Goal: Information Seeking & Learning: Compare options

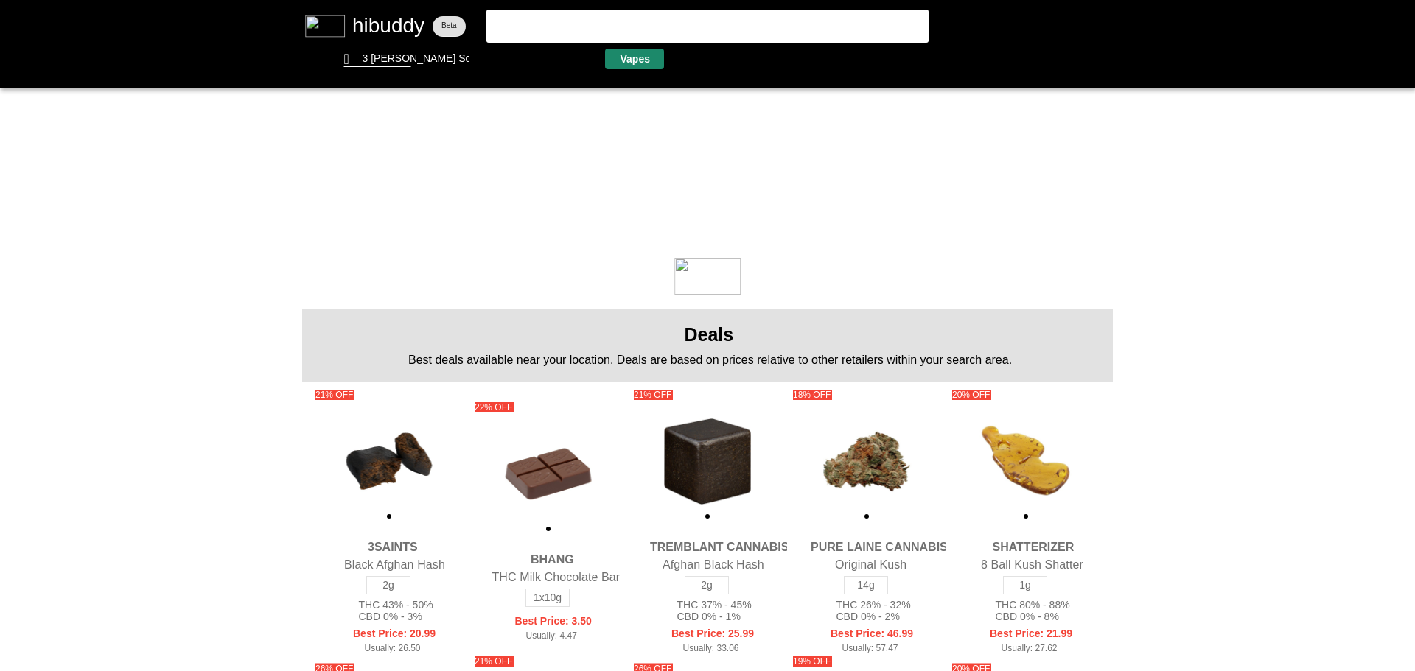
click at [626, 55] on flt-glass-pane at bounding box center [707, 335] width 1415 height 671
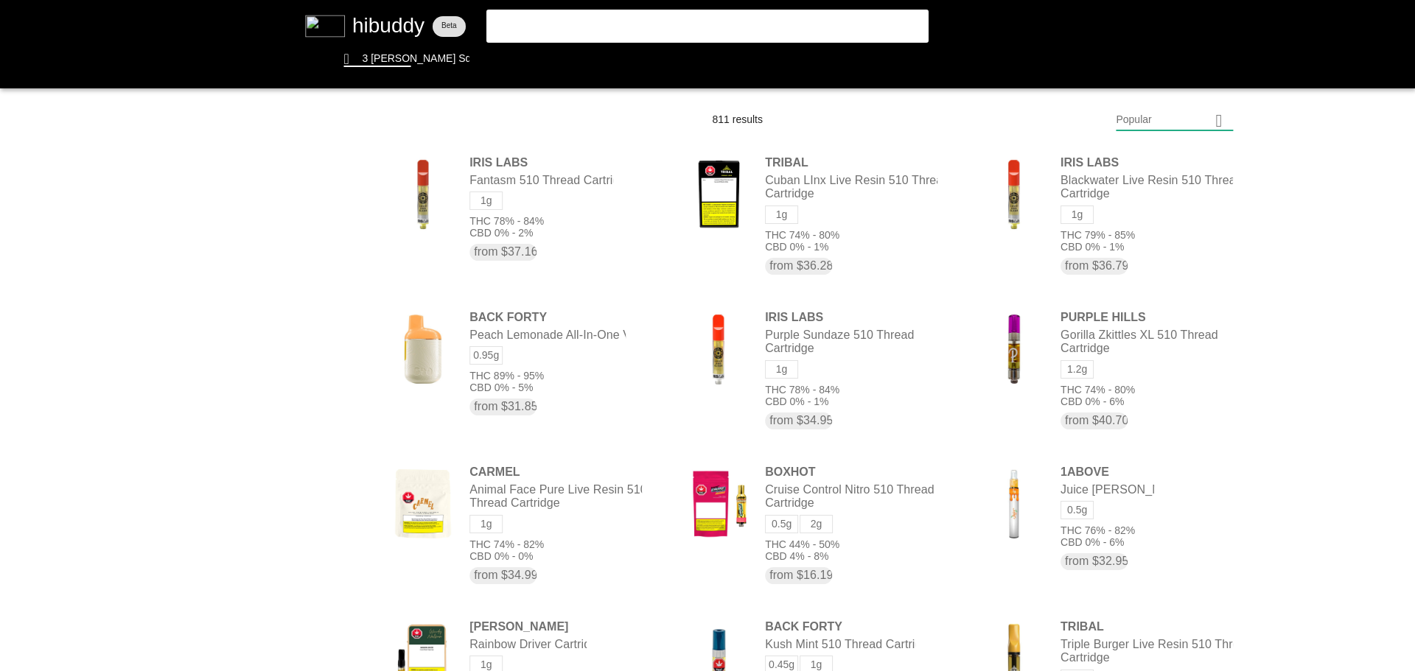
click at [1161, 133] on flt-glass-pane at bounding box center [707, 335] width 1415 height 671
click at [1158, 516] on flt-glass-pane at bounding box center [707, 335] width 1415 height 671
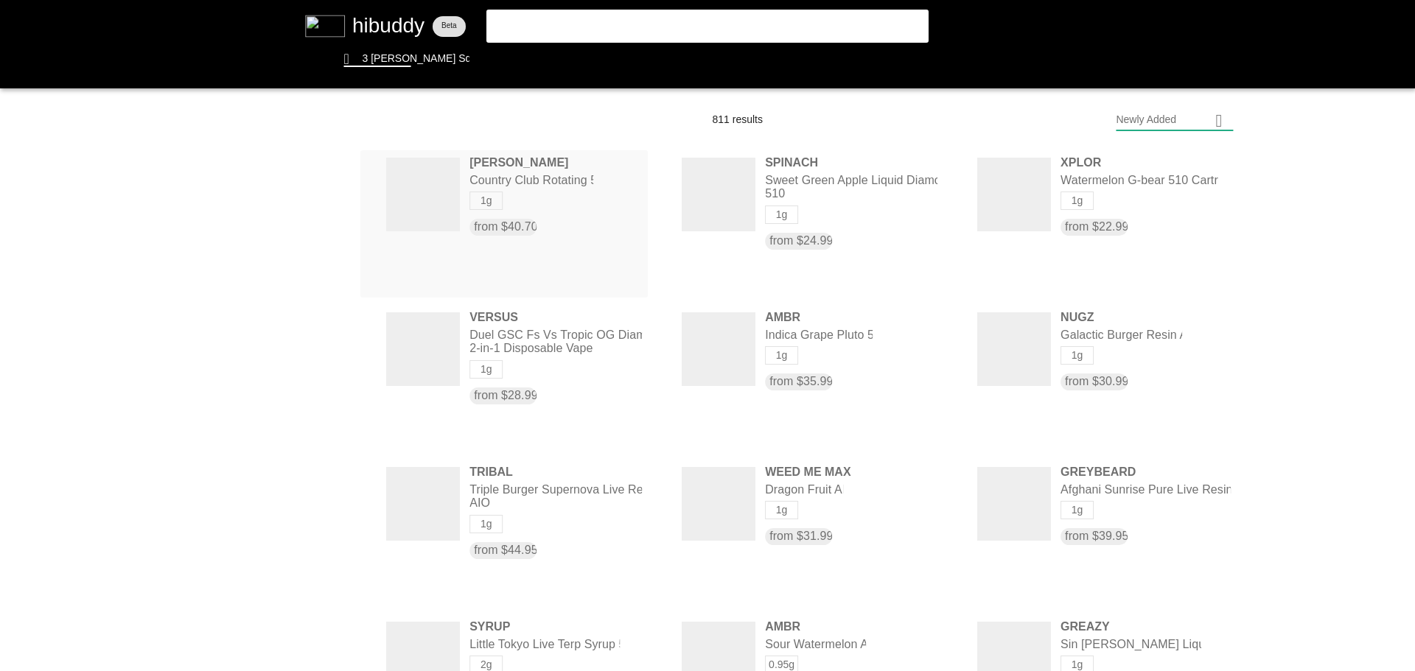
click at [570, 181] on flt-glass-pane at bounding box center [707, 335] width 1415 height 671
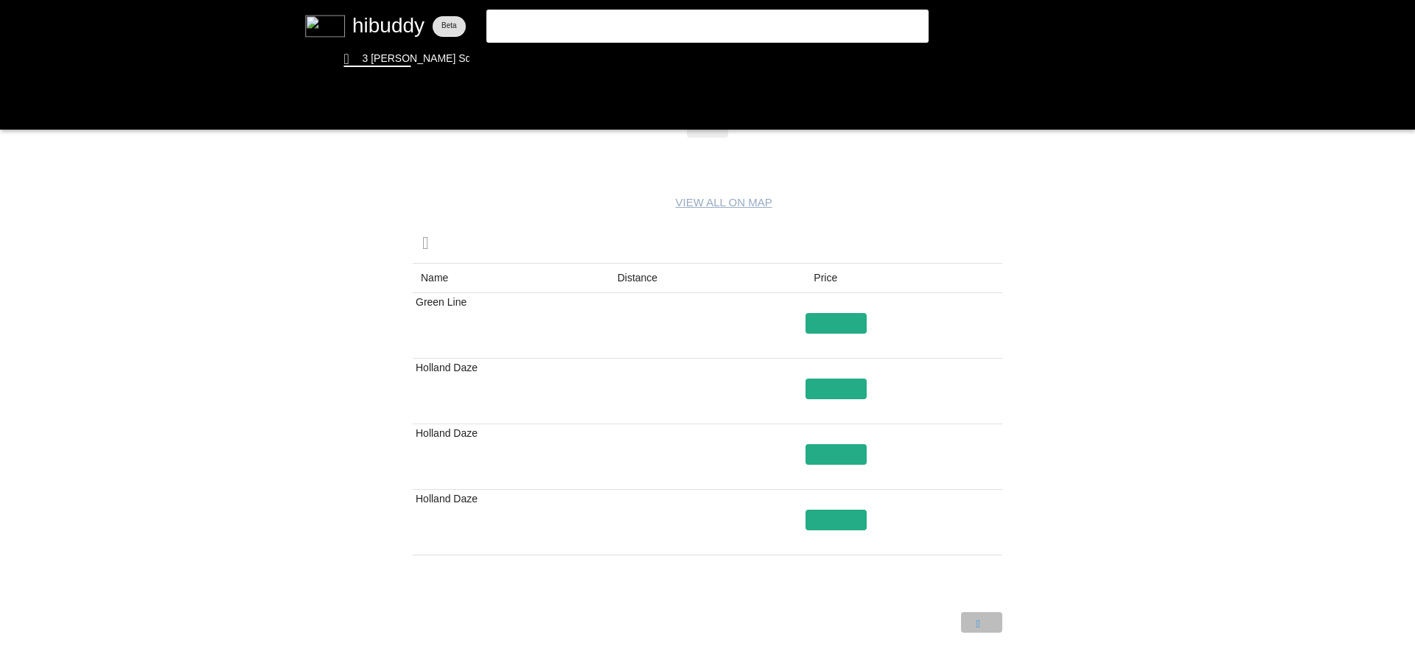
click at [970, 623] on flt-glass-pane at bounding box center [707, 335] width 1415 height 671
click at [945, 624] on flt-glass-pane at bounding box center [707, 335] width 1415 height 671
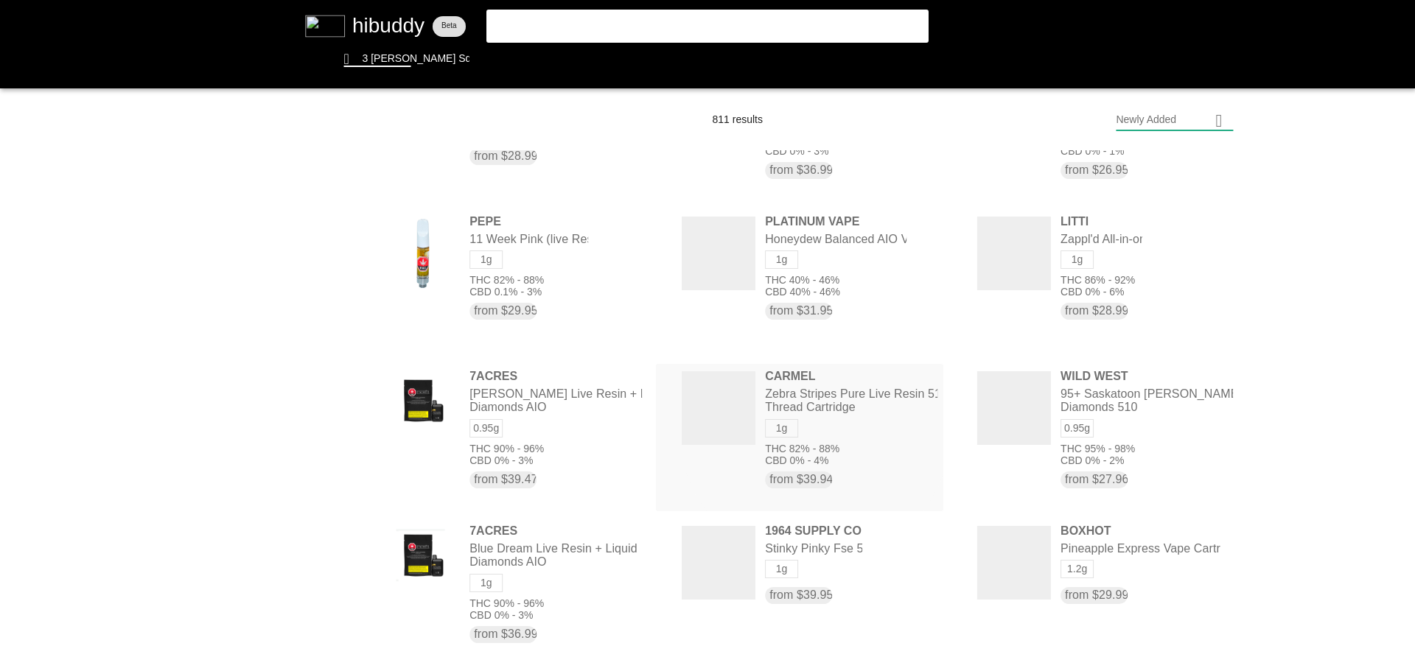
click at [860, 405] on flt-glass-pane at bounding box center [707, 335] width 1415 height 671
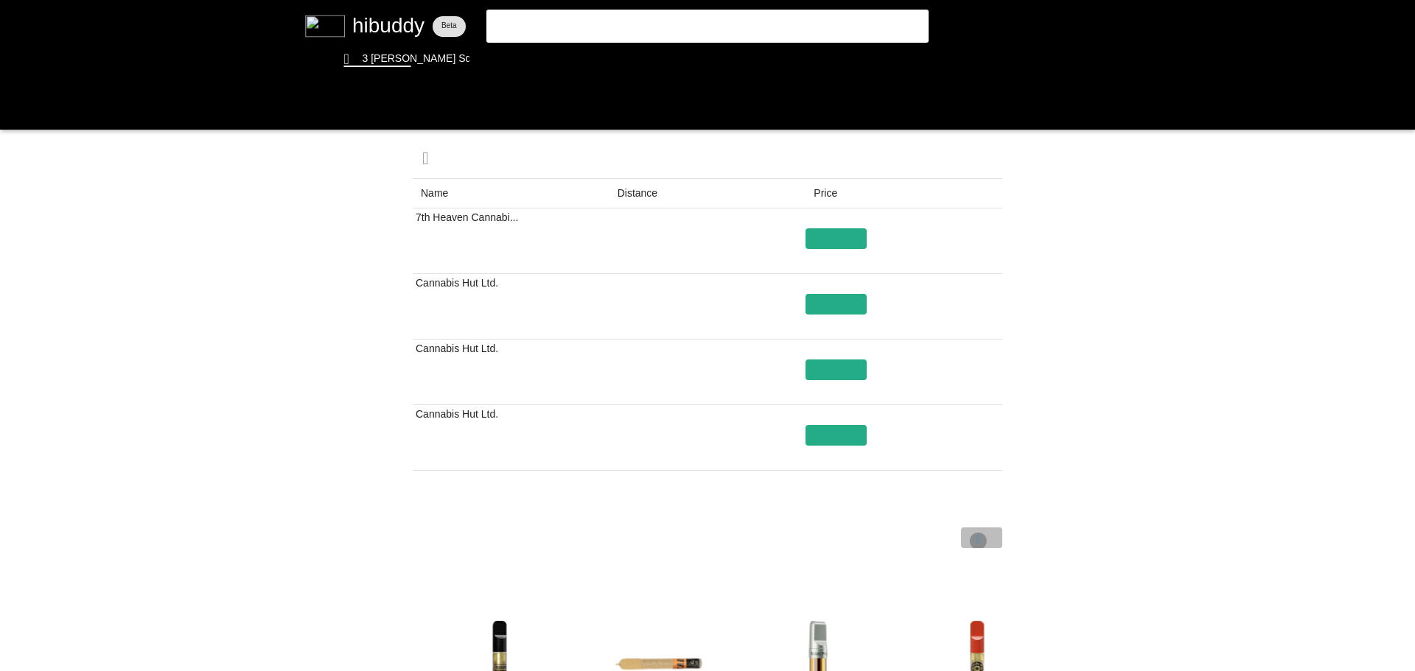
click at [978, 542] on flt-glass-pane at bounding box center [707, 335] width 1415 height 671
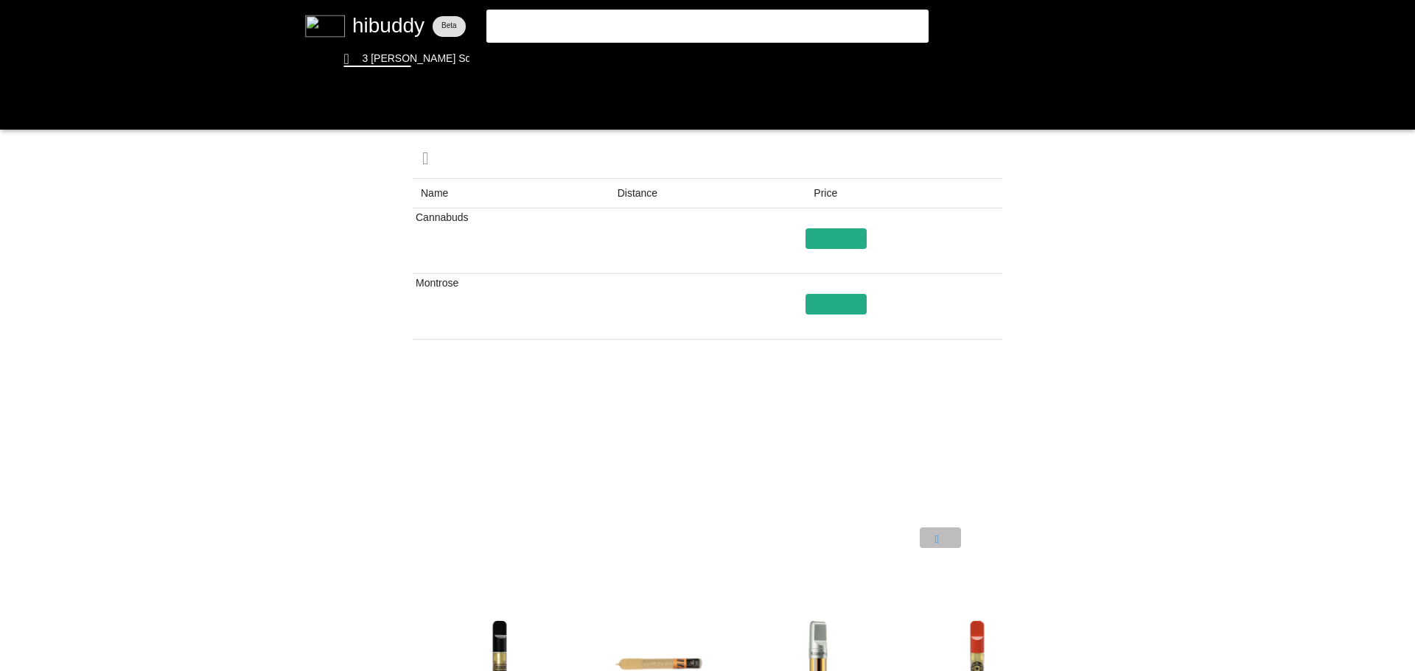
click at [956, 542] on flt-glass-pane at bounding box center [707, 335] width 1415 height 671
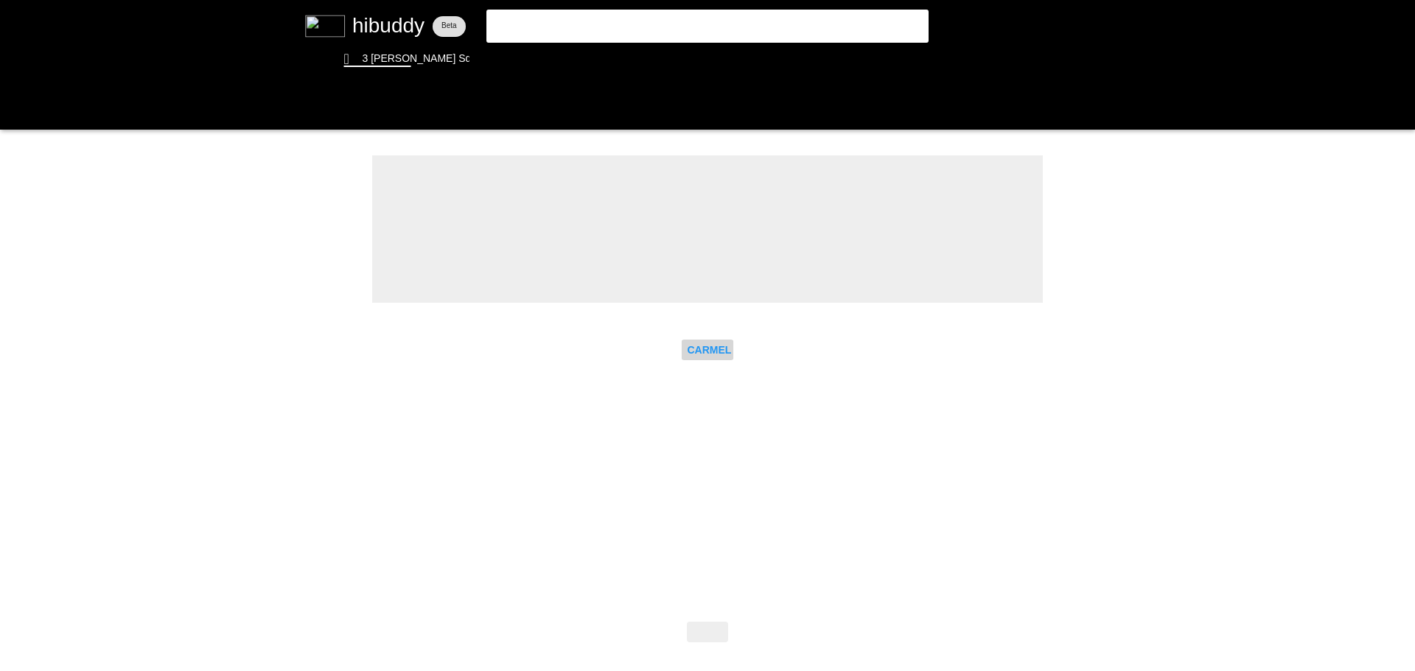
click at [722, 344] on flt-glass-pane at bounding box center [707, 335] width 1415 height 671
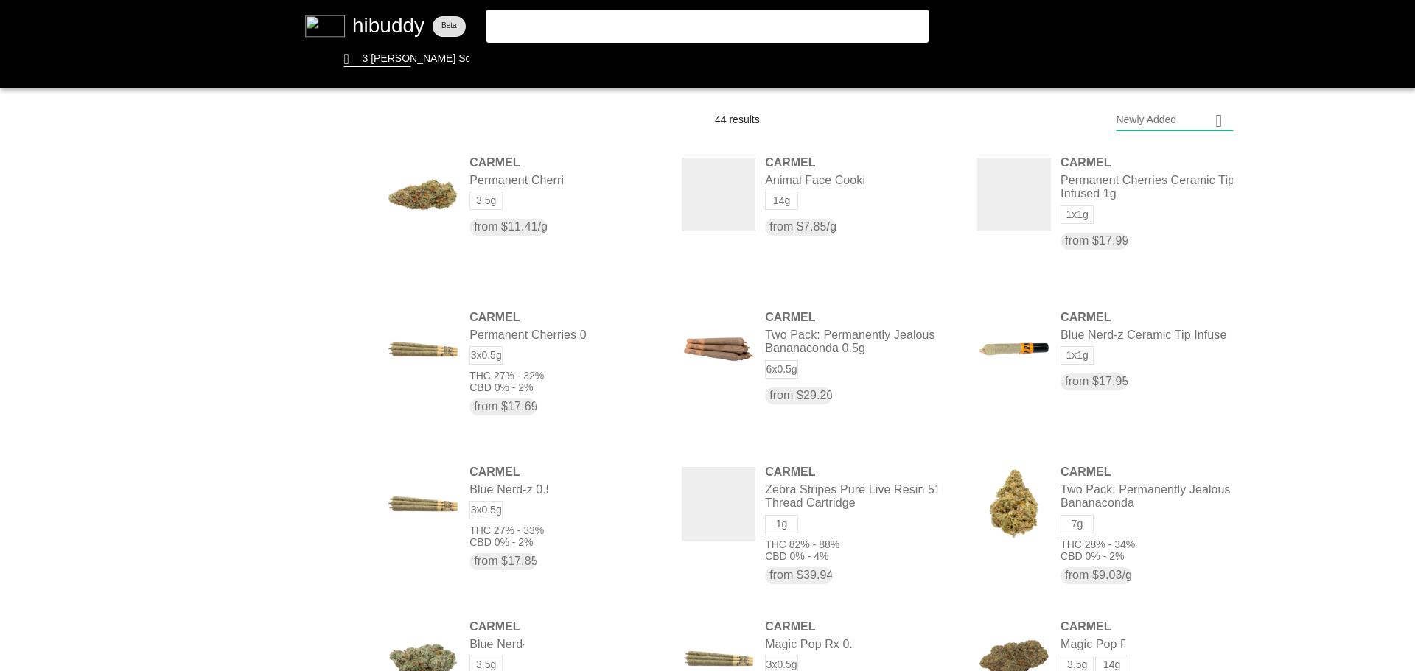
click at [331, 355] on flt-glass-pane at bounding box center [707, 335] width 1415 height 671
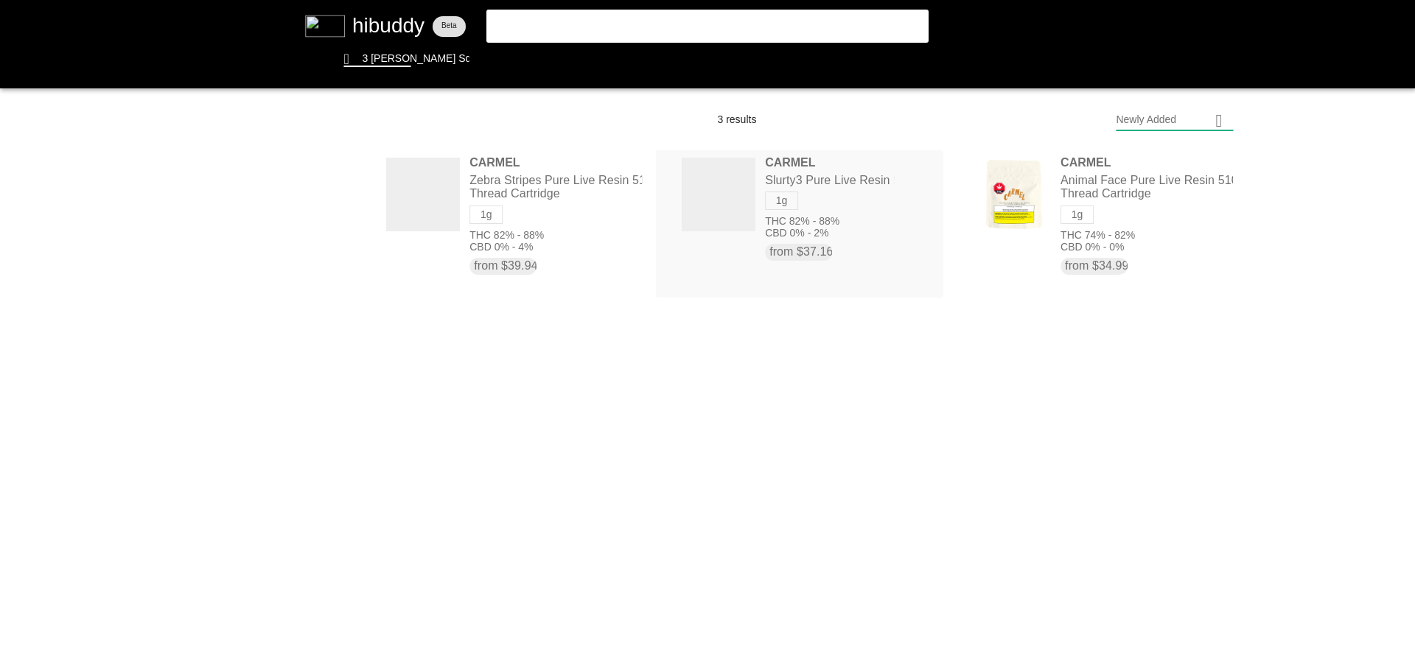
click at [839, 180] on flt-glass-pane at bounding box center [707, 335] width 1415 height 671
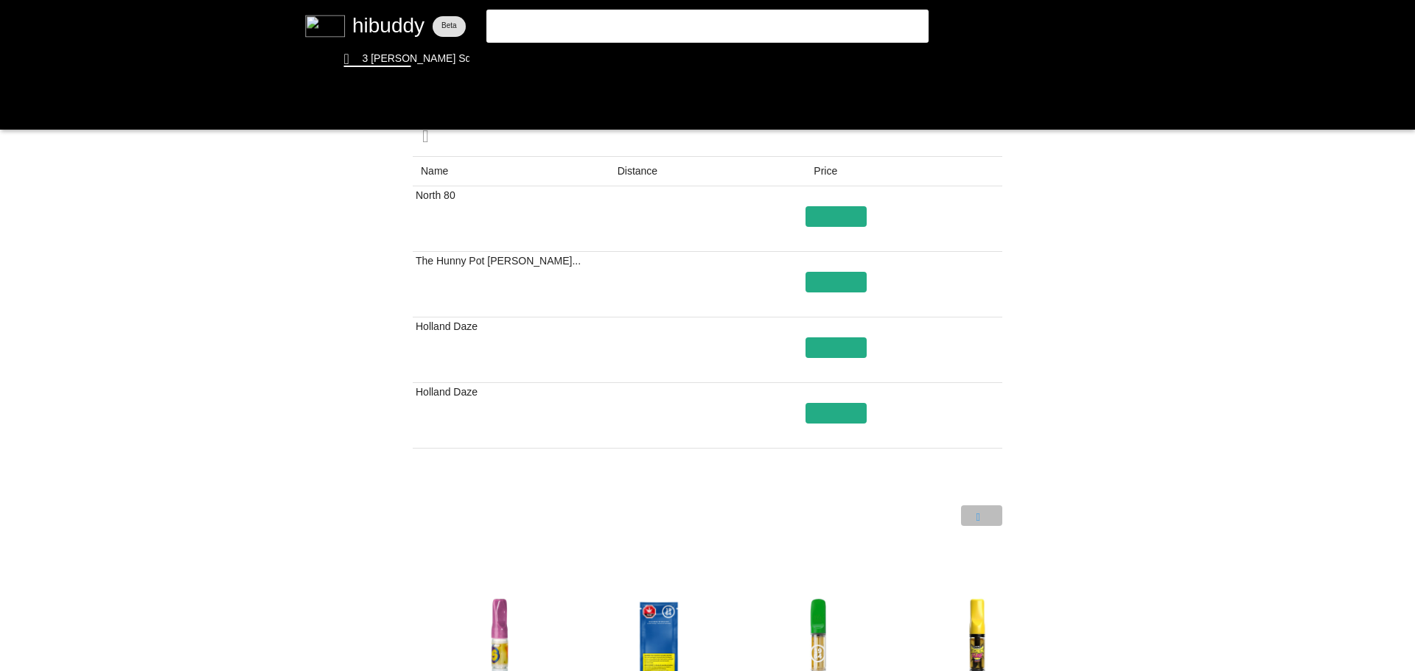
click at [980, 513] on flt-glass-pane at bounding box center [707, 335] width 1415 height 671
click at [952, 515] on flt-glass-pane at bounding box center [707, 335] width 1415 height 671
click at [979, 515] on flt-glass-pane at bounding box center [707, 335] width 1415 height 671
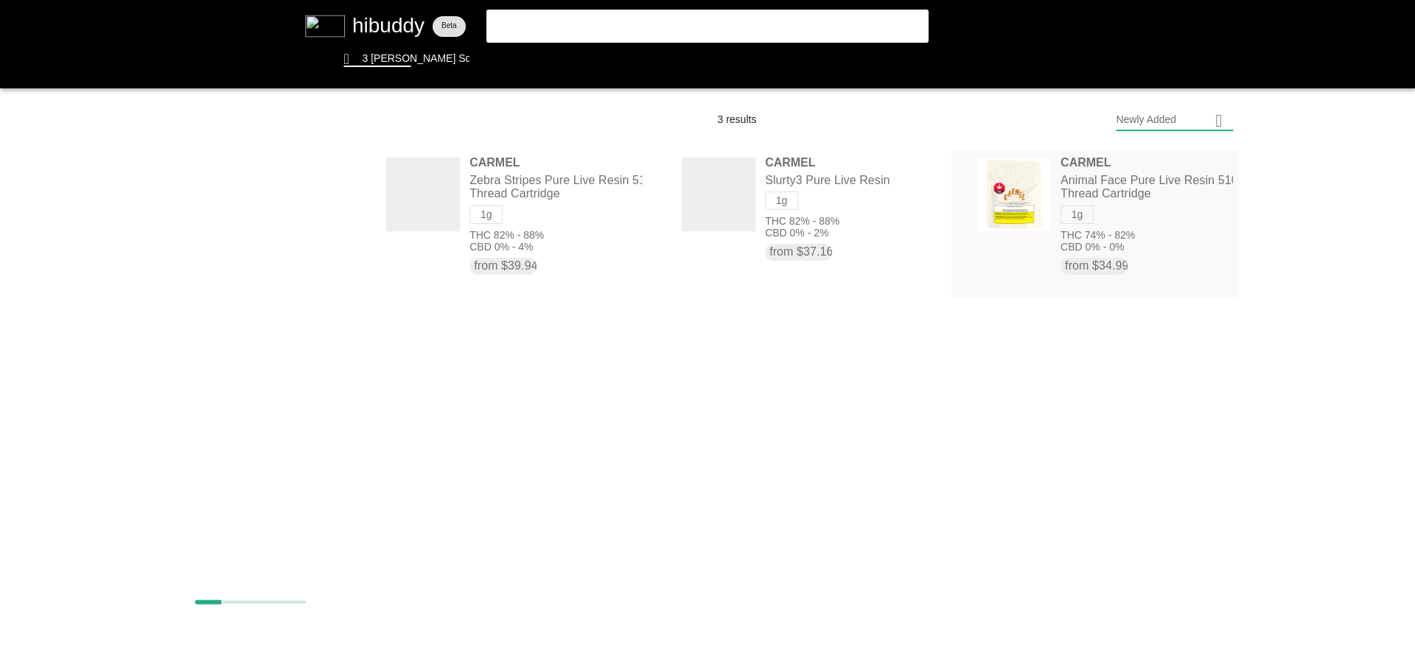
click at [1041, 215] on flt-glass-pane at bounding box center [707, 335] width 1415 height 671
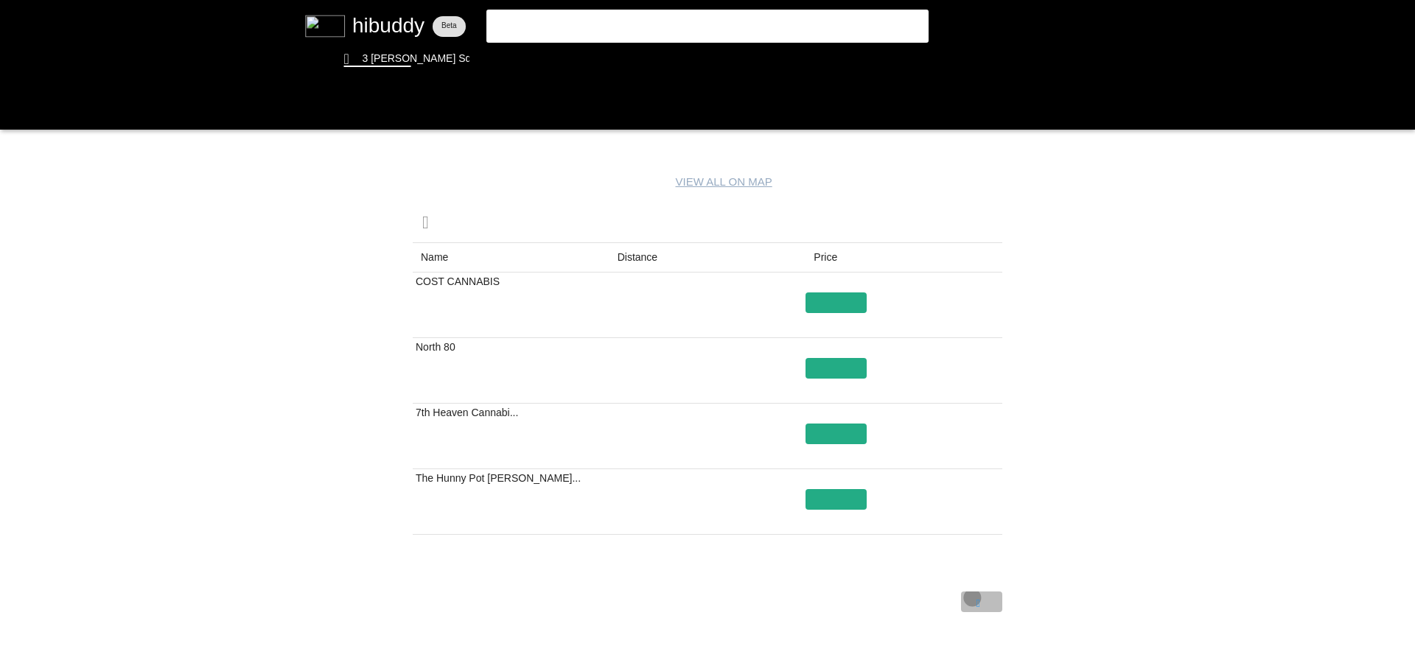
click at [971, 598] on flt-glass-pane at bounding box center [707, 335] width 1415 height 671
